Goal: Information Seeking & Learning: Check status

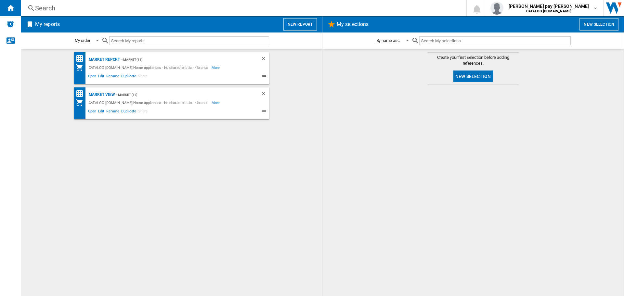
click at [169, 11] on div "Search" at bounding box center [242, 8] width 414 height 9
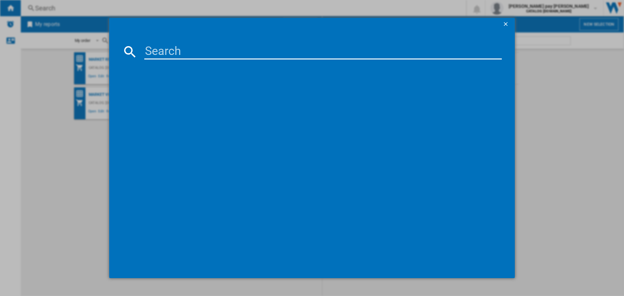
drag, startPoint x: 191, startPoint y: 60, endPoint x: 192, endPoint y: 56, distance: 4.6
click at [191, 60] on md-dialog-content at bounding box center [311, 155] width 405 height 248
click at [192, 55] on input at bounding box center [322, 52] width 357 height 16
paste input "LFR61144B"
type input "LFR61144B"
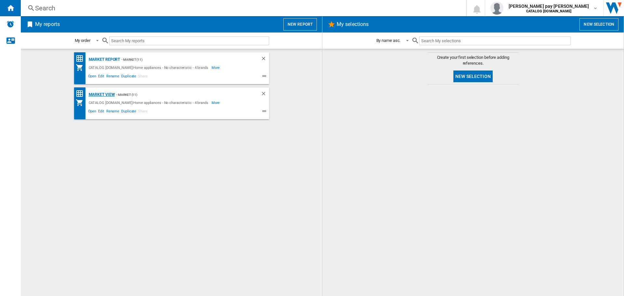
click at [100, 92] on div "Market view" at bounding box center [101, 95] width 28 height 8
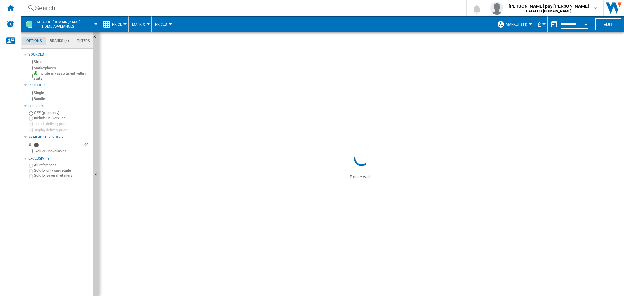
click at [131, 8] on div "Search" at bounding box center [242, 8] width 414 height 9
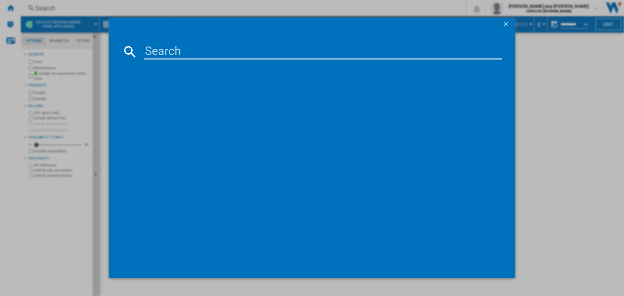
click at [166, 48] on input at bounding box center [322, 52] width 357 height 16
type input "LFR61144B"
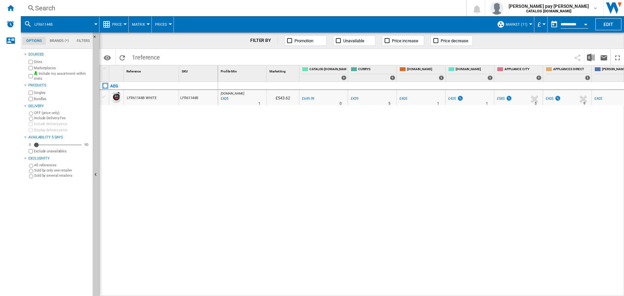
click at [124, 22] on button "Price" at bounding box center [118, 24] width 13 height 16
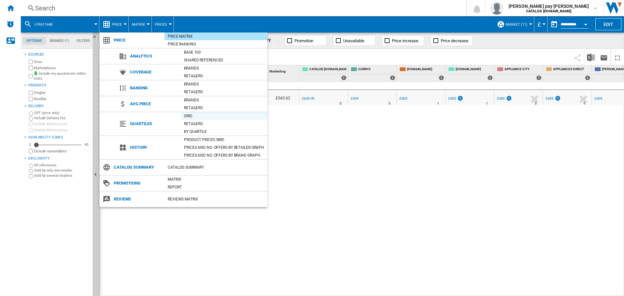
click at [202, 115] on div "Grid" at bounding box center [224, 116] width 87 height 6
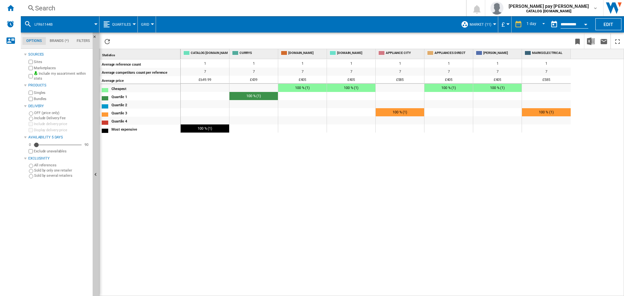
click at [149, 22] on button "Grid" at bounding box center [146, 24] width 11 height 16
click at [132, 24] on md-backdrop at bounding box center [312, 148] width 624 height 296
click at [133, 24] on div at bounding box center [134, 24] width 3 height 2
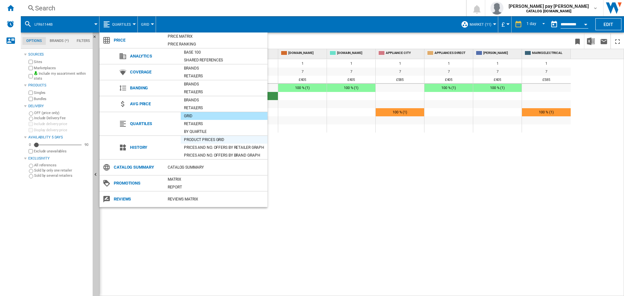
click at [215, 139] on div "Product prices grid" at bounding box center [224, 139] width 87 height 6
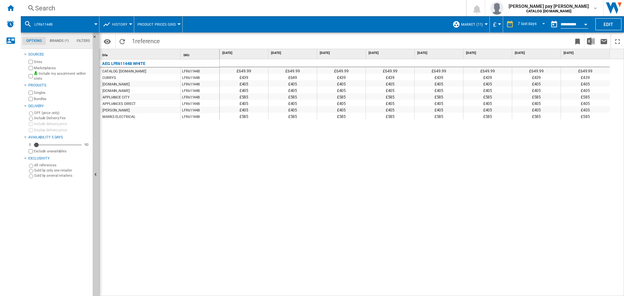
click at [498, 128] on div "£649.99 £649.99 £649.99 £649.99 £649.99 £649.99 £649.99 £649.99 £439 £649 £439 …" at bounding box center [422, 177] width 404 height 237
click at [614, 130] on div "£649.99 £649.99 £649.99 £649.99 £649.99 £649.99 £649.99 £649.99 £439 £649 £439 …" at bounding box center [422, 177] width 404 height 237
click at [81, 5] on div "Search" at bounding box center [242, 8] width 414 height 9
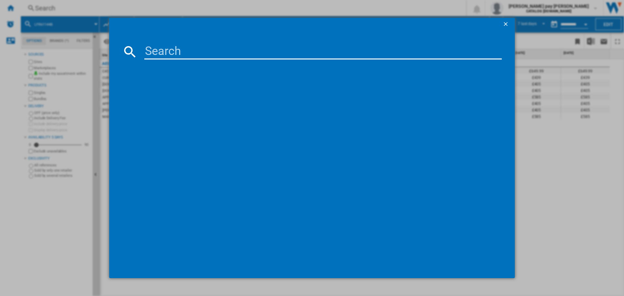
click at [199, 71] on div at bounding box center [311, 164] width 379 height 203
click at [190, 57] on input at bounding box center [322, 52] width 357 height 16
paste input "L6FBK141B"
type input "L6FBK141B"
drag, startPoint x: 193, startPoint y: 58, endPoint x: 246, endPoint y: 48, distance: 54.2
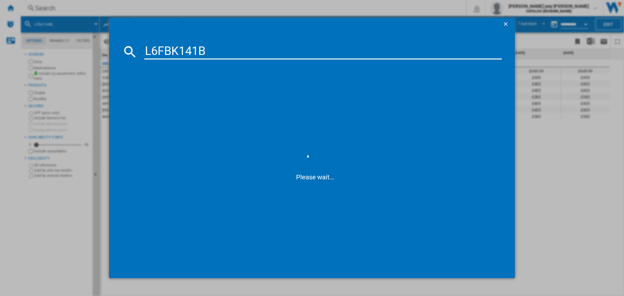
click at [246, 48] on input "L6FBK141B" at bounding box center [322, 52] width 357 height 16
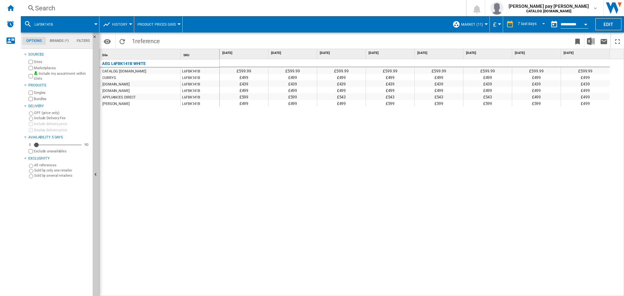
click at [144, 8] on div "Search" at bounding box center [242, 8] width 414 height 9
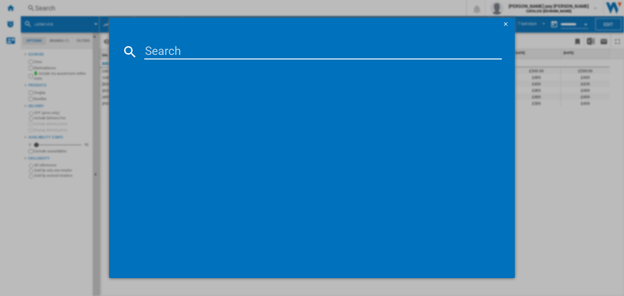
click at [167, 50] on input at bounding box center [322, 52] width 357 height 16
type input "LFR61944B"
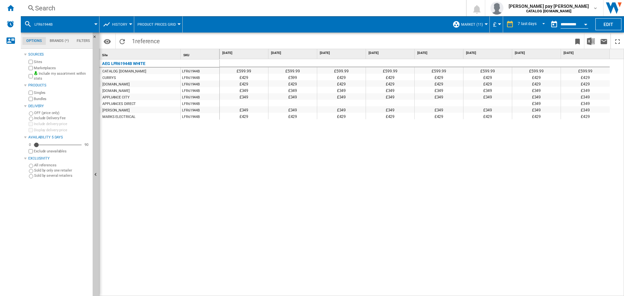
drag, startPoint x: 606, startPoint y: 139, endPoint x: 608, endPoint y: 123, distance: 16.2
click at [606, 139] on div "£599.99 £599.99 £599.99 £599.99 £599.99 £599.99 £599.99 £599.99 £429 £599 £429 …" at bounding box center [422, 177] width 404 height 237
